Goal: Information Seeking & Learning: Learn about a topic

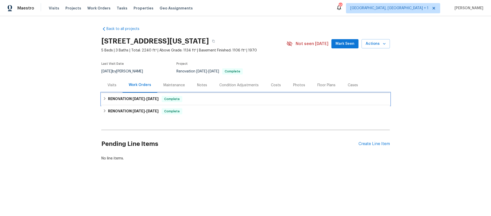
click at [120, 100] on h6 "RENOVATION [DATE] - [DATE]" at bounding box center [133, 99] width 51 height 6
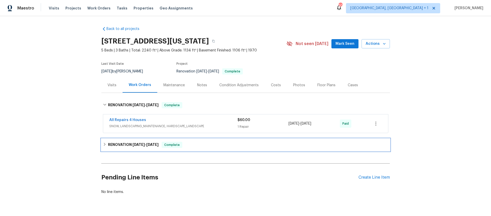
click at [102, 140] on div "RENOVATION [DATE] - [DATE] Complete" at bounding box center [245, 144] width 289 height 12
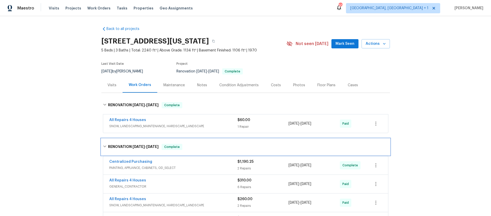
scroll to position [101, 0]
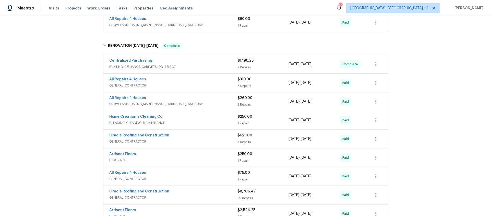
click at [190, 60] on div "Centralized Purchasing" at bounding box center [173, 61] width 128 height 6
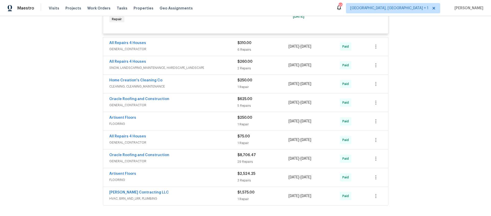
scroll to position [217, 0]
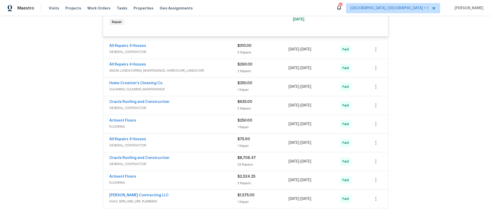
click at [185, 197] on div "[PERSON_NAME] Contracting LLC" at bounding box center [173, 195] width 128 height 6
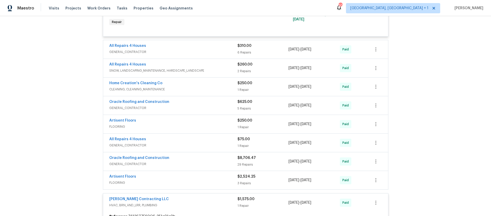
click at [185, 177] on div "Artisent Floors" at bounding box center [173, 177] width 128 height 6
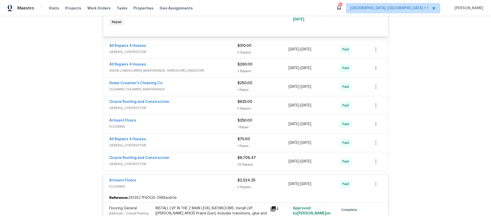
click at [196, 157] on div "Oracle Roofing and Construction" at bounding box center [173, 158] width 128 height 6
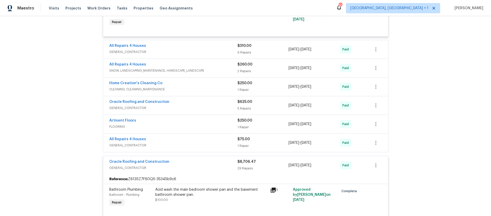
click at [187, 140] on div "All Repairs 4 Houses" at bounding box center [173, 139] width 128 height 6
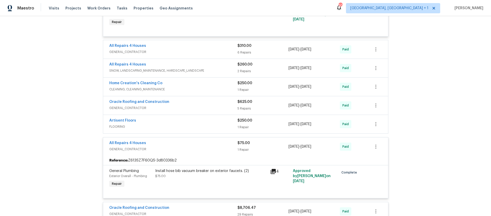
click at [186, 127] on span "FLOORING" at bounding box center [173, 126] width 128 height 5
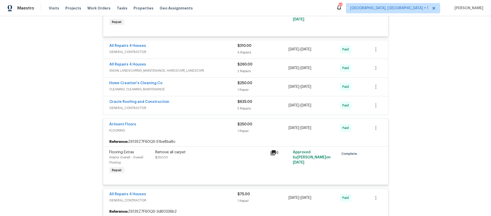
click at [192, 109] on span "GENERAL_CONTRACTOR" at bounding box center [173, 107] width 128 height 5
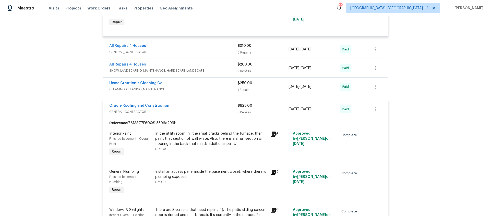
click at [191, 86] on div "Home Creation's Cleaning Co" at bounding box center [173, 83] width 128 height 6
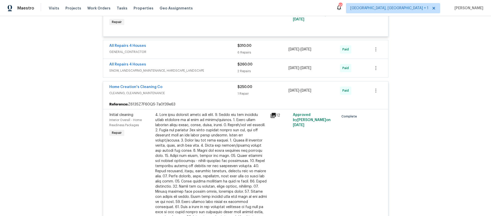
click at [202, 70] on span "SNOW, LANDSCAPING_MAINTENANCE, HARDSCAPE_LANDSCAPE" at bounding box center [173, 70] width 128 height 5
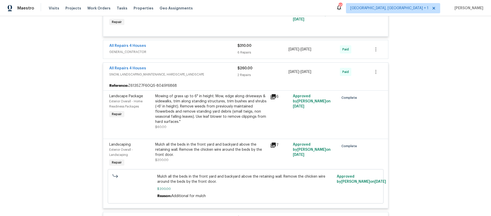
click at [195, 52] on span "GENERAL_CONTRACTOR" at bounding box center [173, 51] width 128 height 5
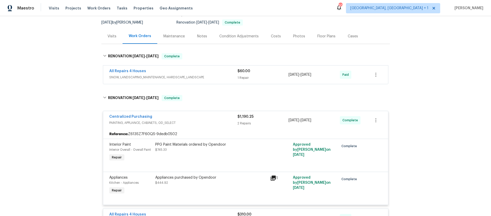
scroll to position [48, 0]
click at [199, 75] on div "All Repairs 4 Houses" at bounding box center [173, 72] width 128 height 6
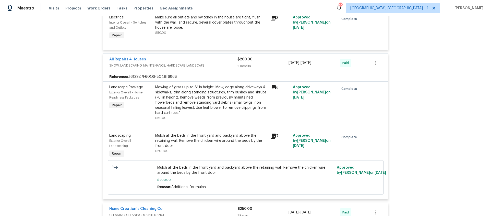
scroll to position [552, 0]
